Goal: Book appointment/travel/reservation

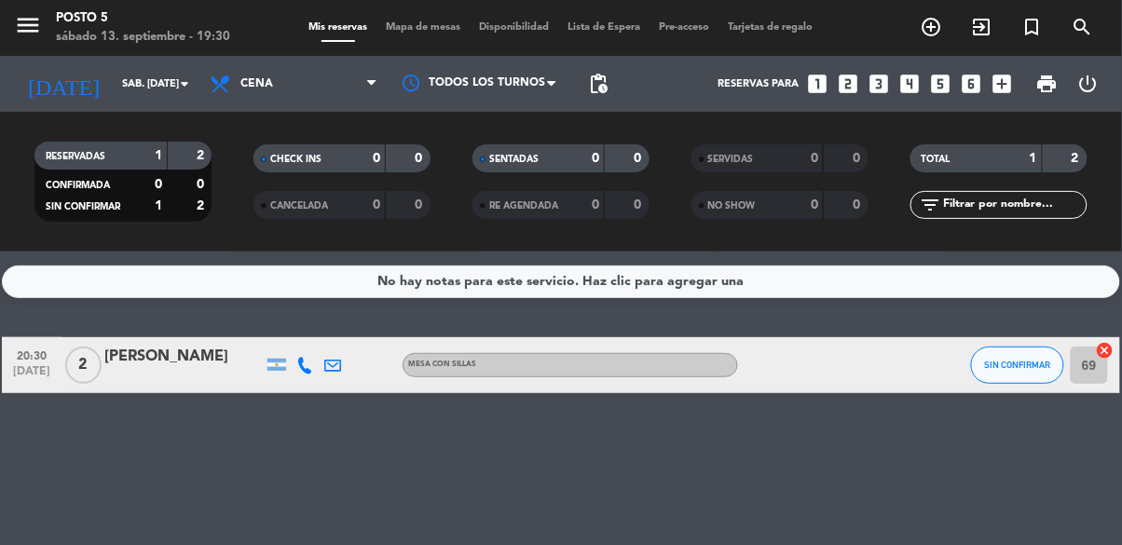
click at [875, 90] on icon "looks_3" at bounding box center [879, 84] width 24 height 24
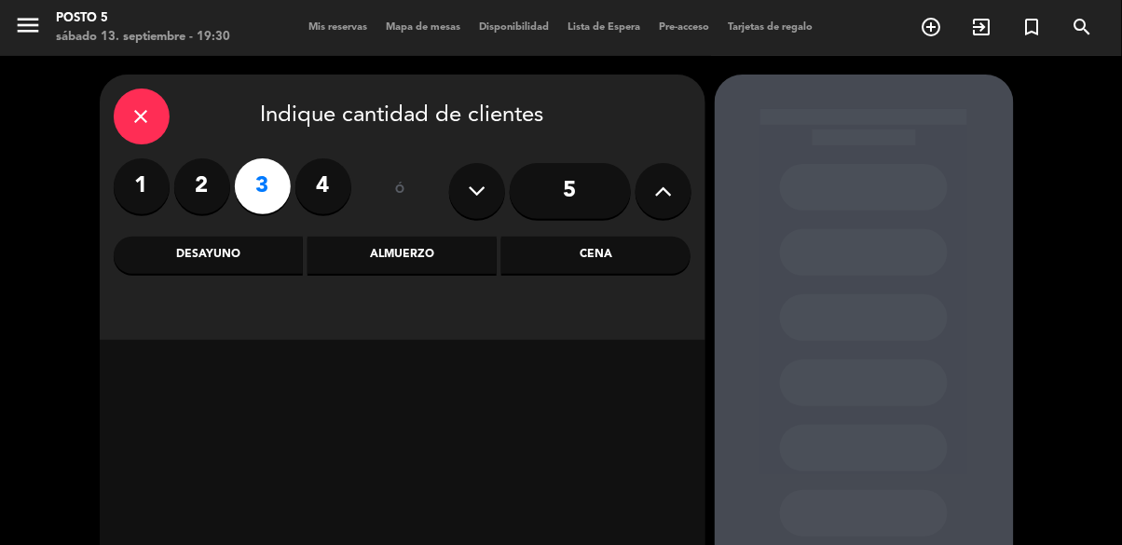
click at [595, 257] on div "Cena" at bounding box center [595, 255] width 189 height 37
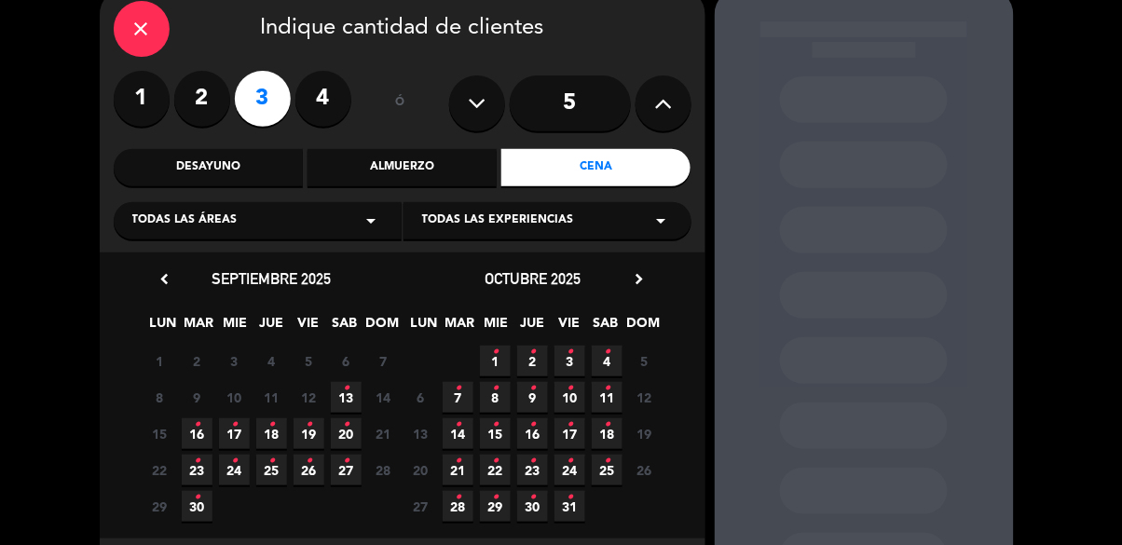
click at [350, 396] on span "13 •" at bounding box center [346, 397] width 31 height 31
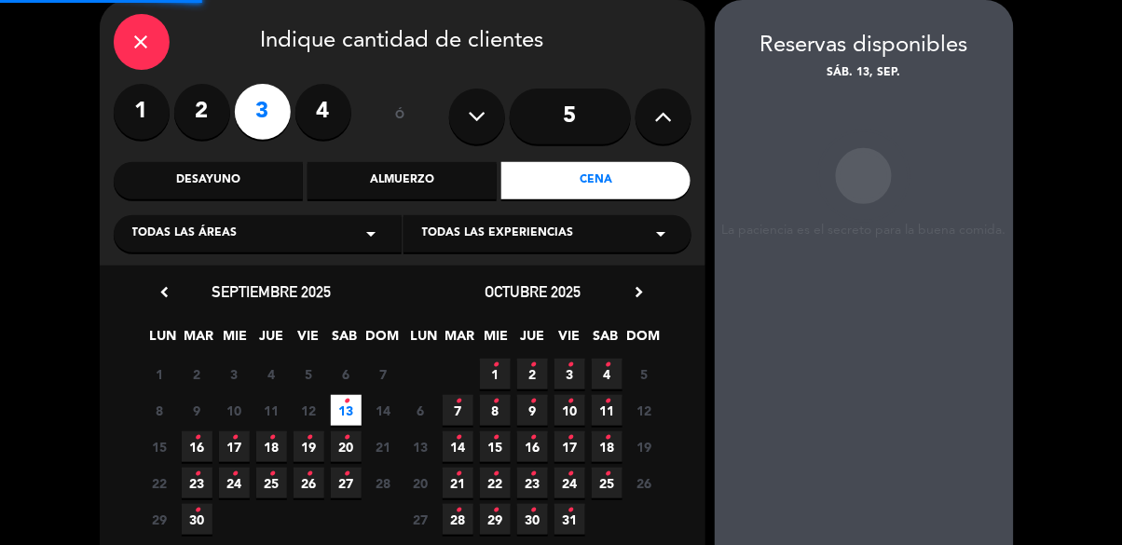
scroll to position [75, 0]
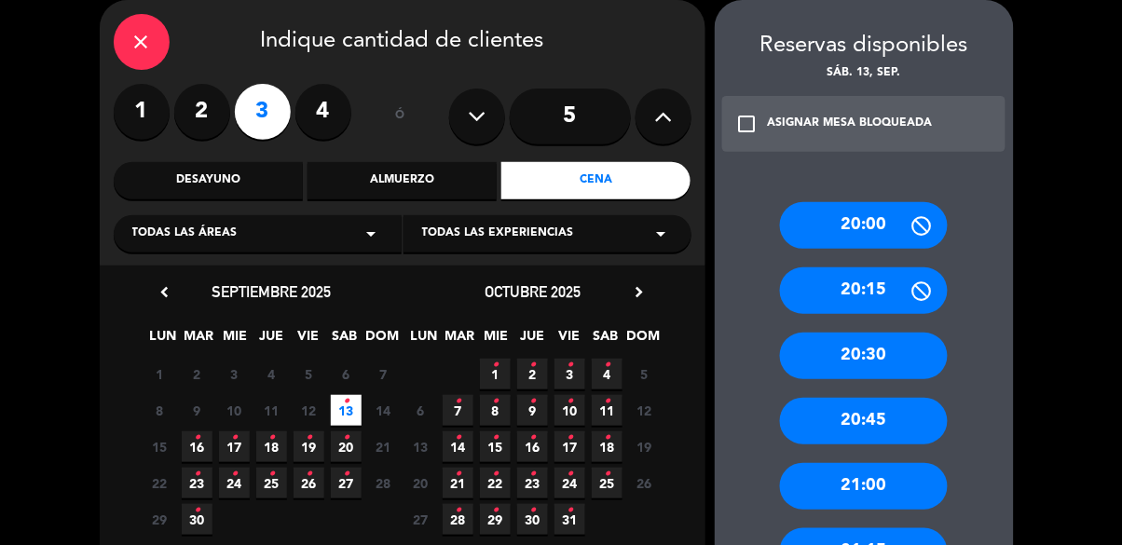
click at [833, 243] on div "20:00" at bounding box center [864, 225] width 168 height 47
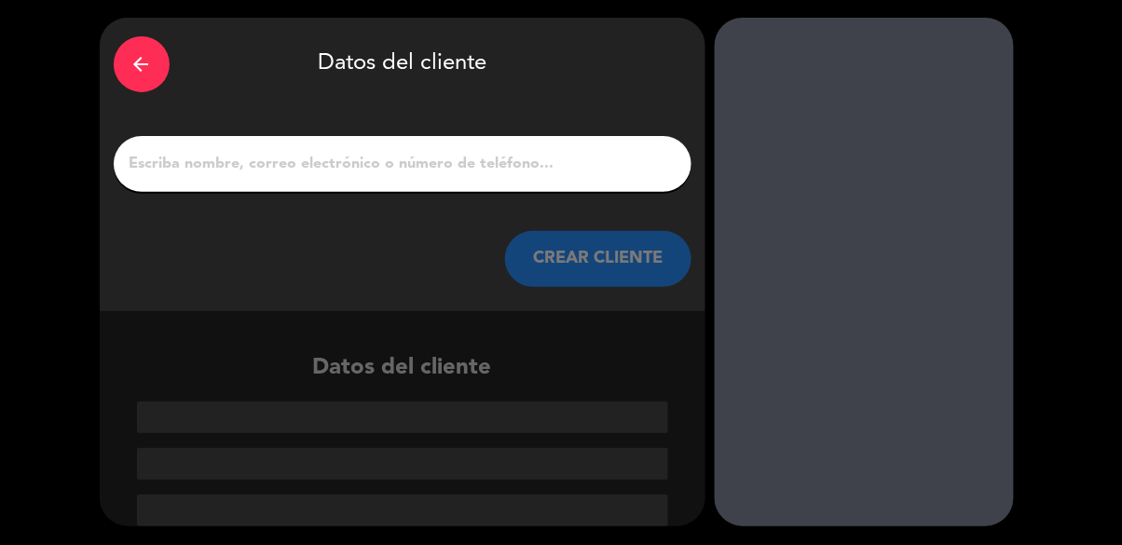
scroll to position [0, 0]
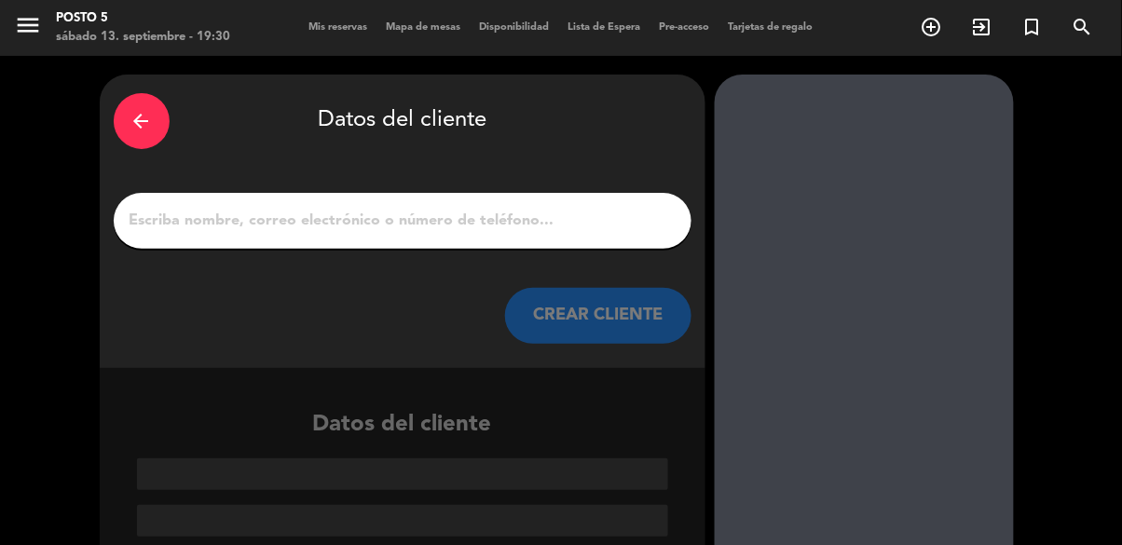
click at [458, 217] on input "1" at bounding box center [403, 221] width 550 height 26
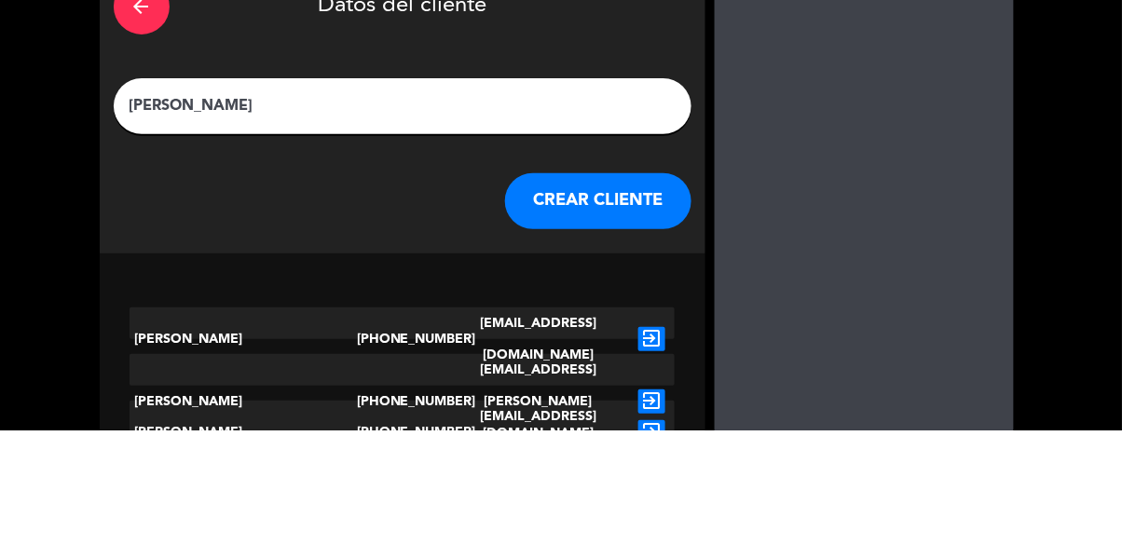
type input "[PERSON_NAME]"
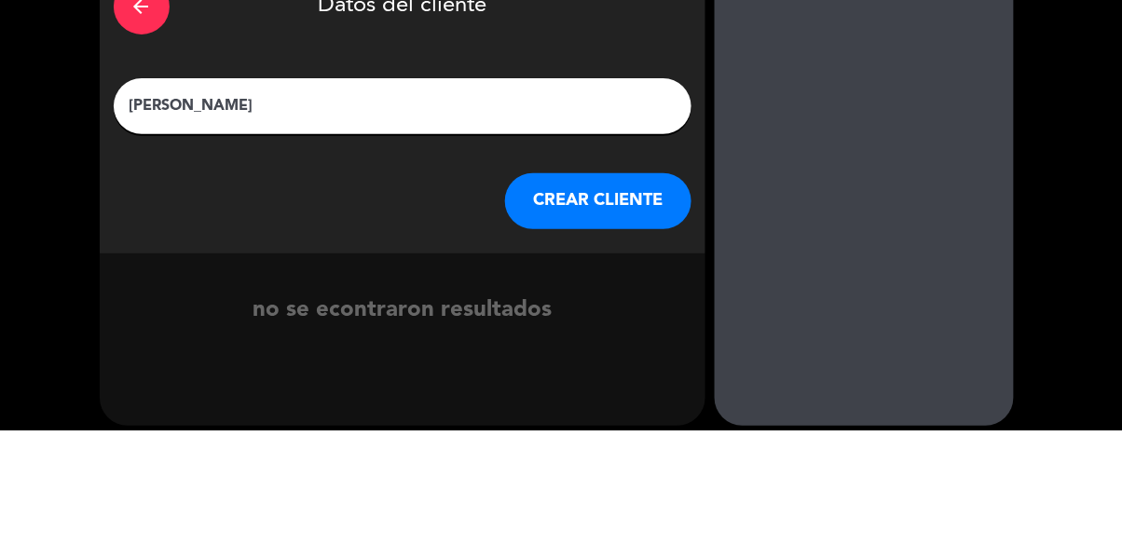
click at [628, 300] on button "CREAR CLIENTE" at bounding box center [598, 316] width 186 height 56
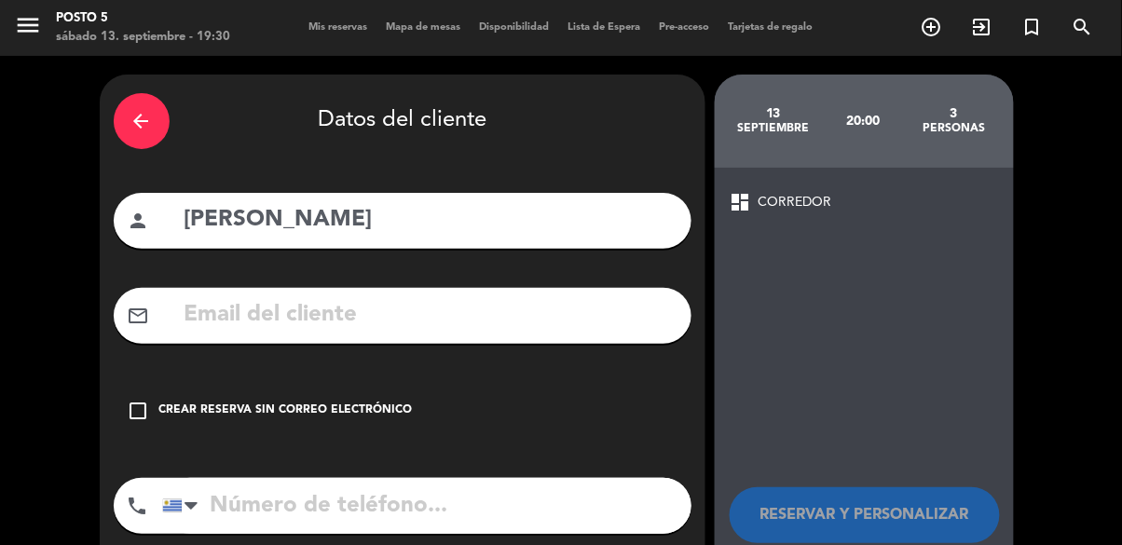
scroll to position [15, 0]
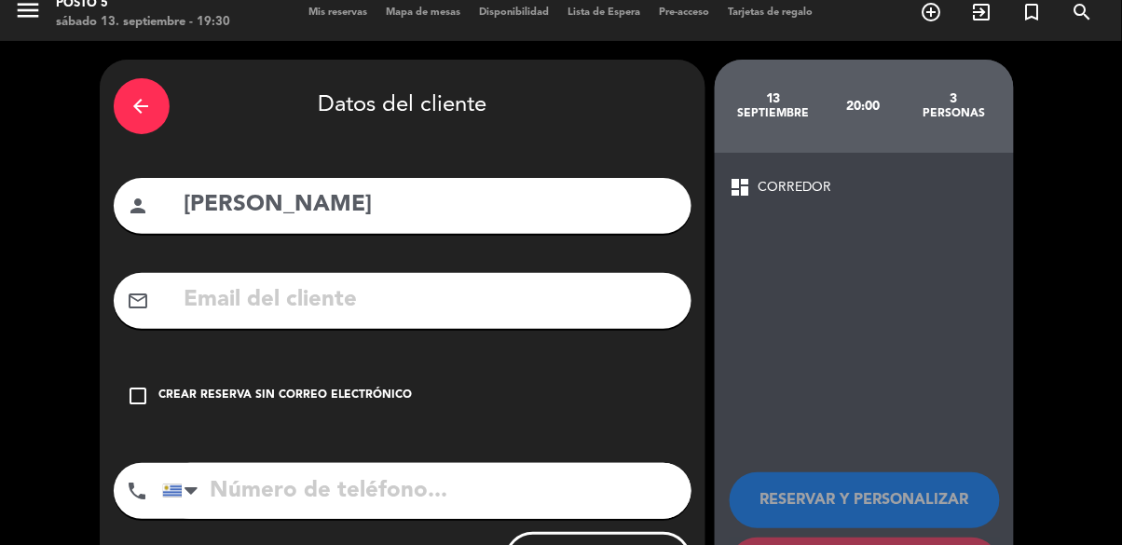
click at [148, 401] on icon "check_box_outline_blank" at bounding box center [139, 396] width 22 height 22
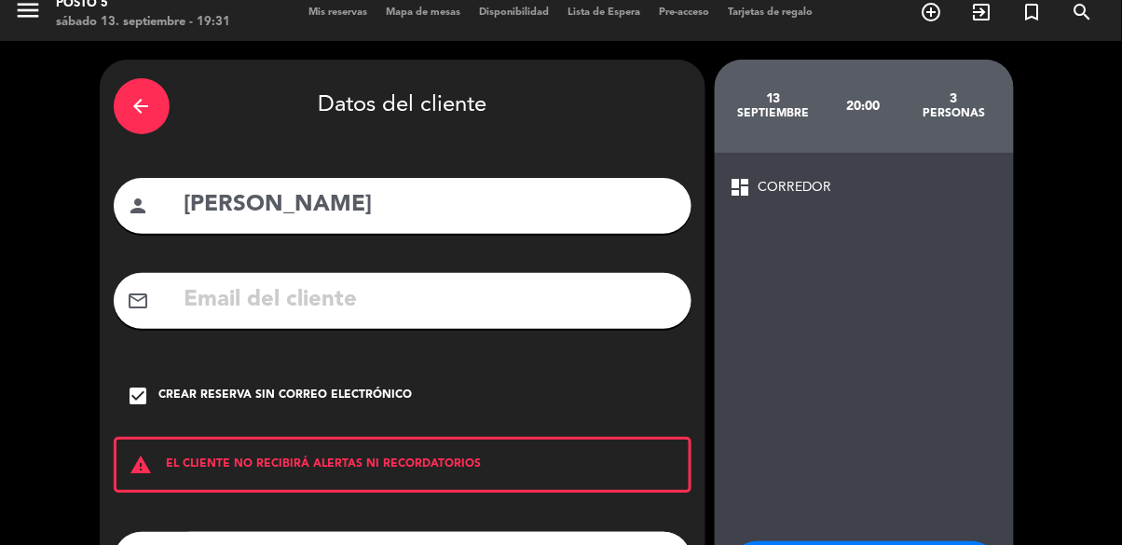
scroll to position [83, 0]
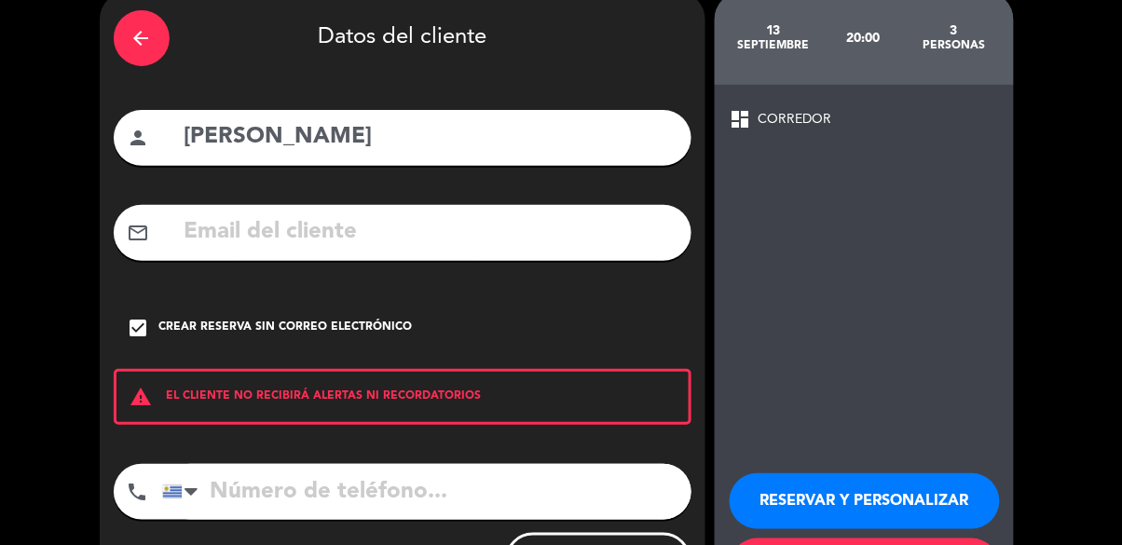
click at [804, 491] on button "RESERVAR Y PERSONALIZAR" at bounding box center [865, 501] width 270 height 56
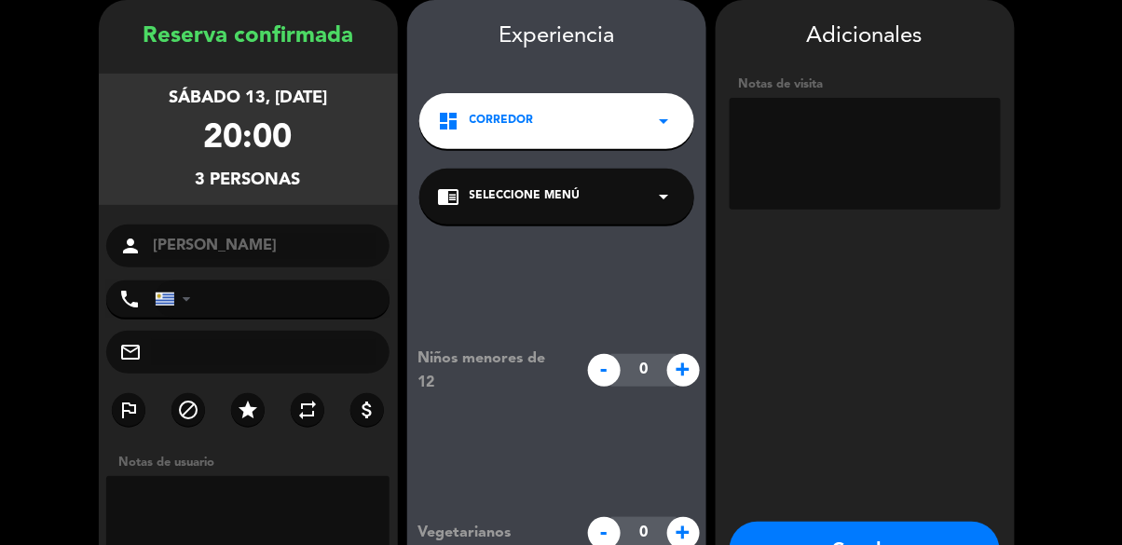
scroll to position [112, 0]
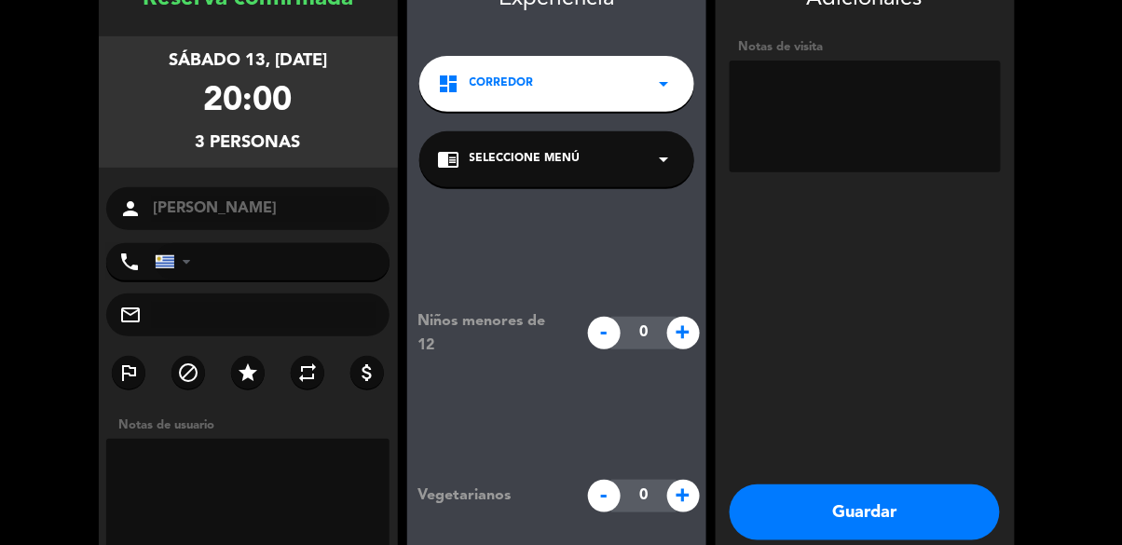
click at [821, 504] on button "Guardar" at bounding box center [865, 513] width 270 height 56
